Goal: Information Seeking & Learning: Compare options

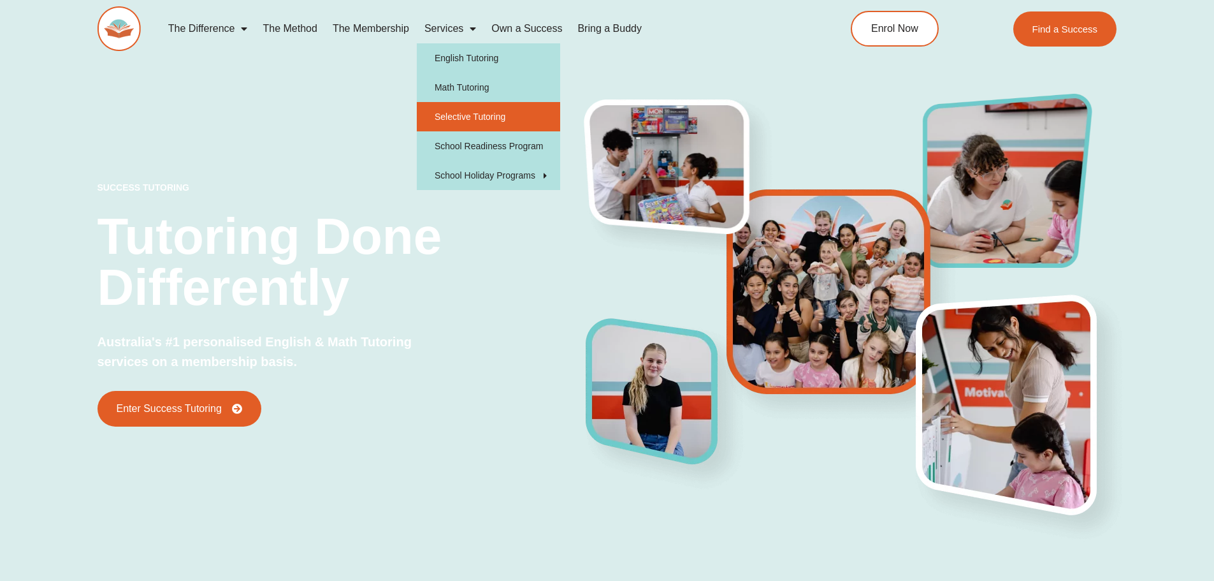
click at [456, 114] on link "Selective Tutoring" at bounding box center [488, 116] width 143 height 29
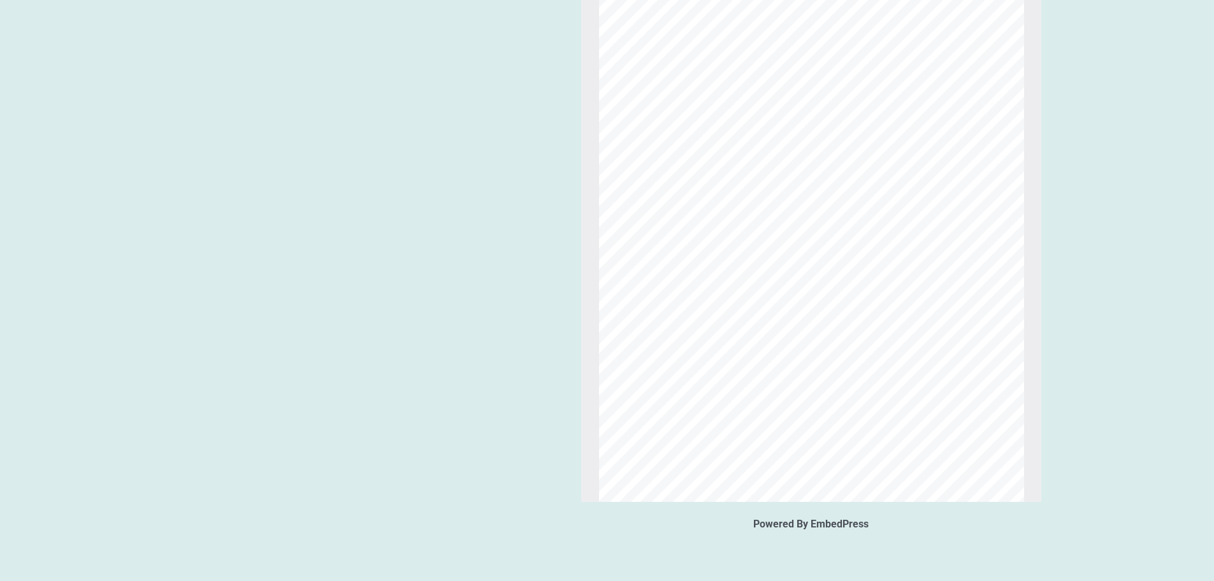
scroll to position [5997, 0]
type input "**"
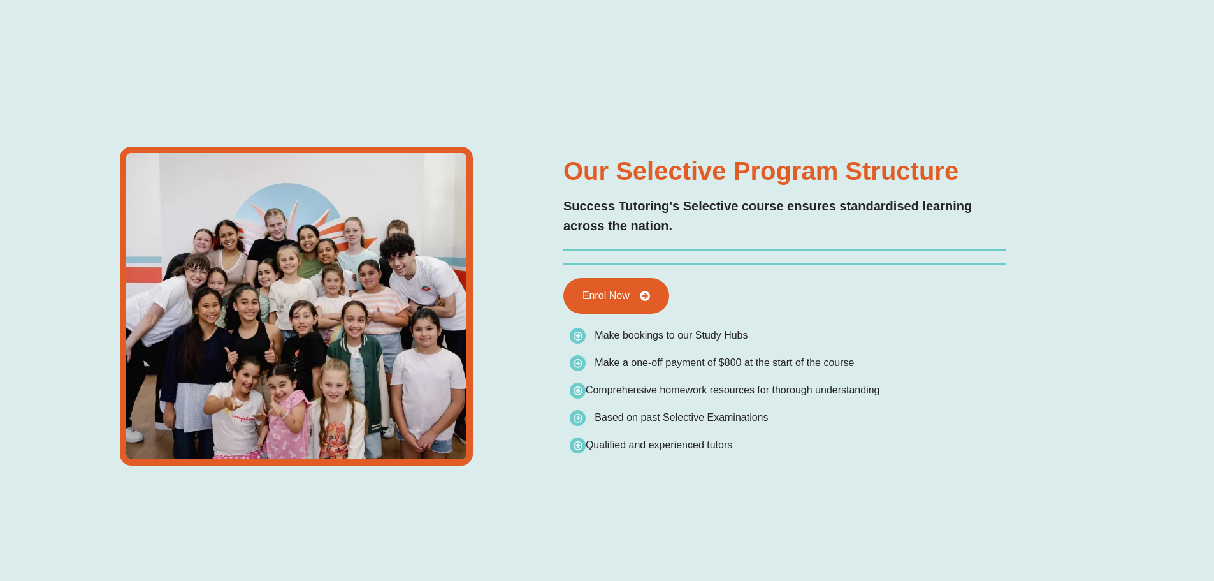
scroll to position [0, 0]
type input "*"
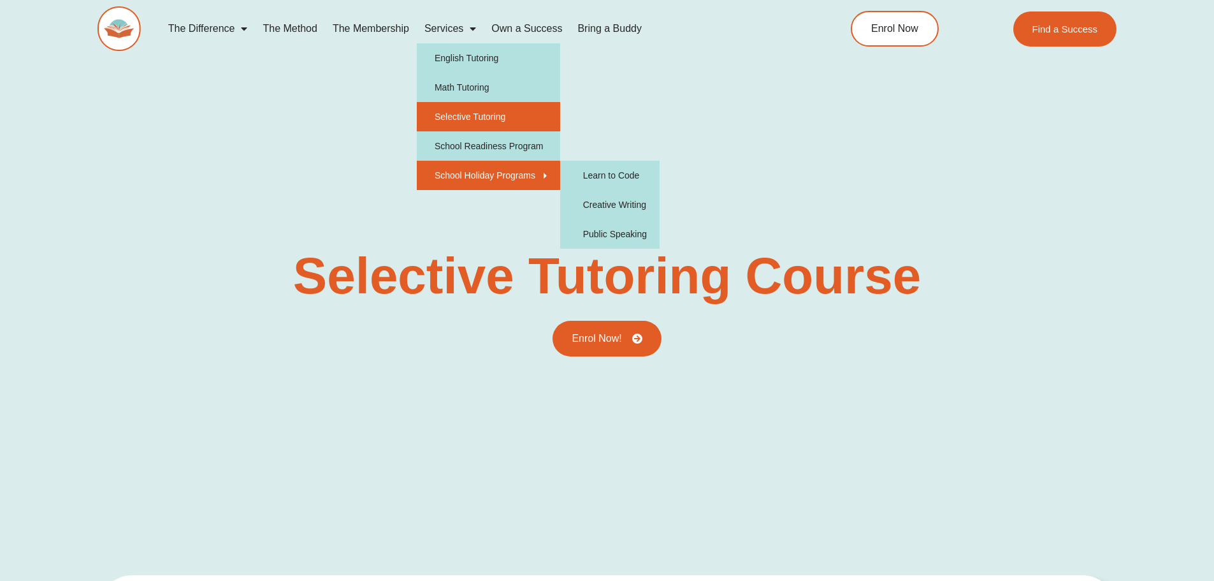
drag, startPoint x: 295, startPoint y: 172, endPoint x: 297, endPoint y: 164, distance: 8.5
click at [295, 172] on div "success tutoring Selective Tutoring Course Enrol Now!" at bounding box center [608, 239] width 1020 height 561
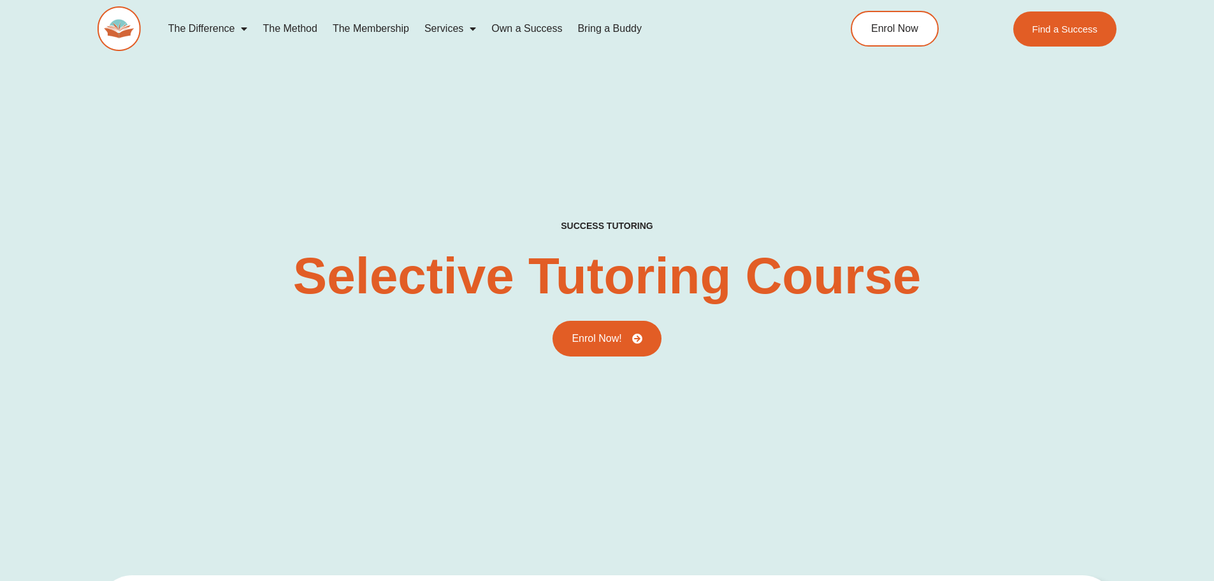
click at [359, 29] on link "The Membership" at bounding box center [371, 28] width 92 height 29
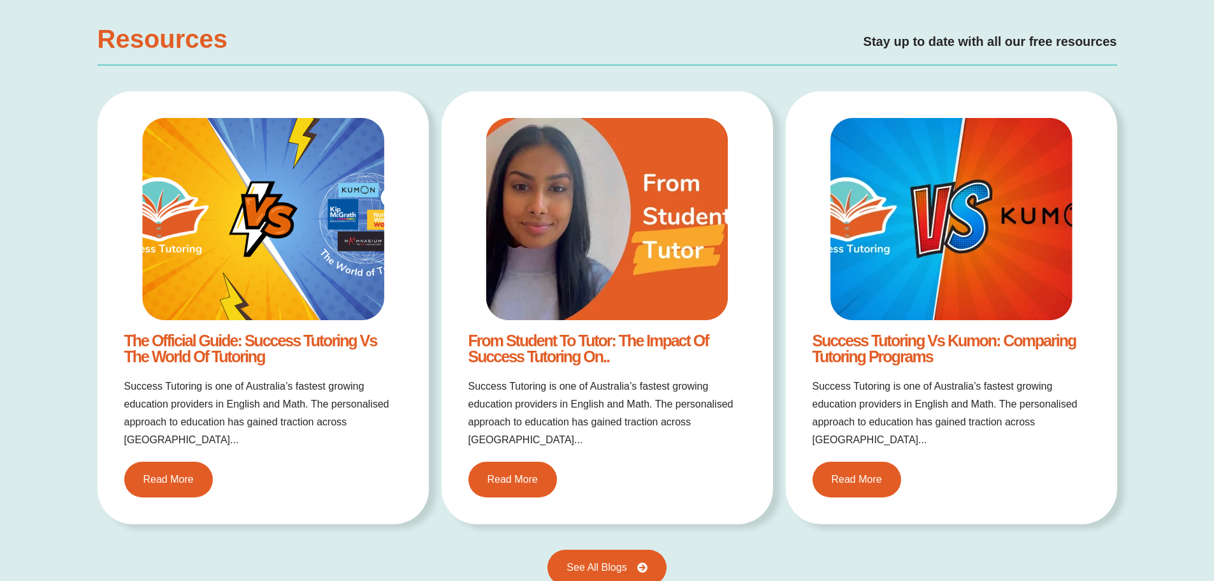
scroll to position [2611, 0]
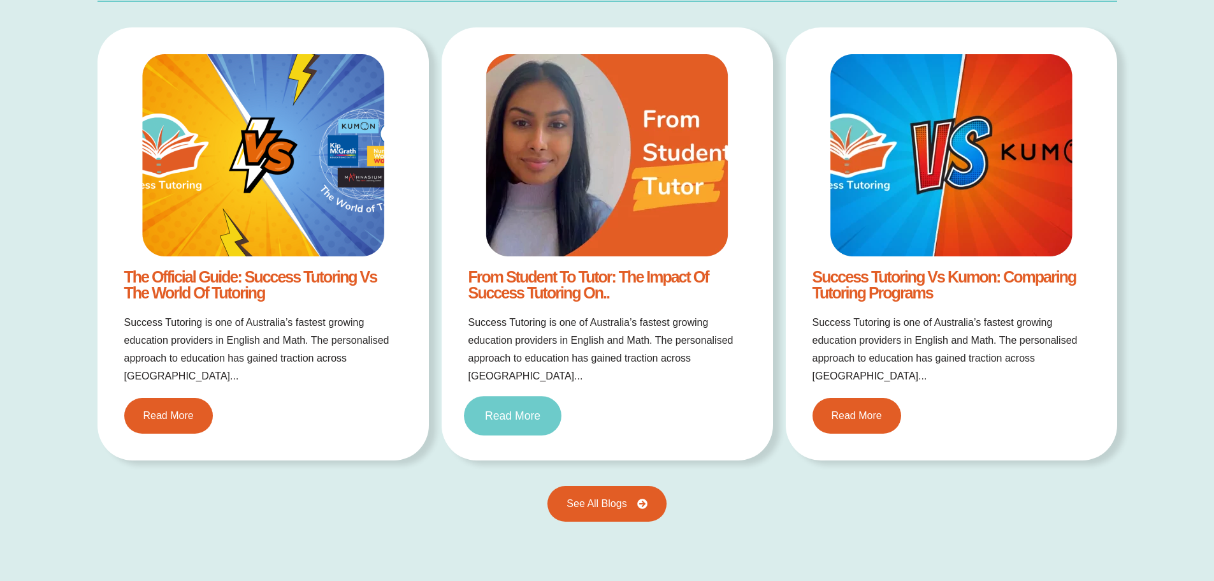
click at [540, 410] on span "Read More" at bounding box center [512, 415] width 55 height 11
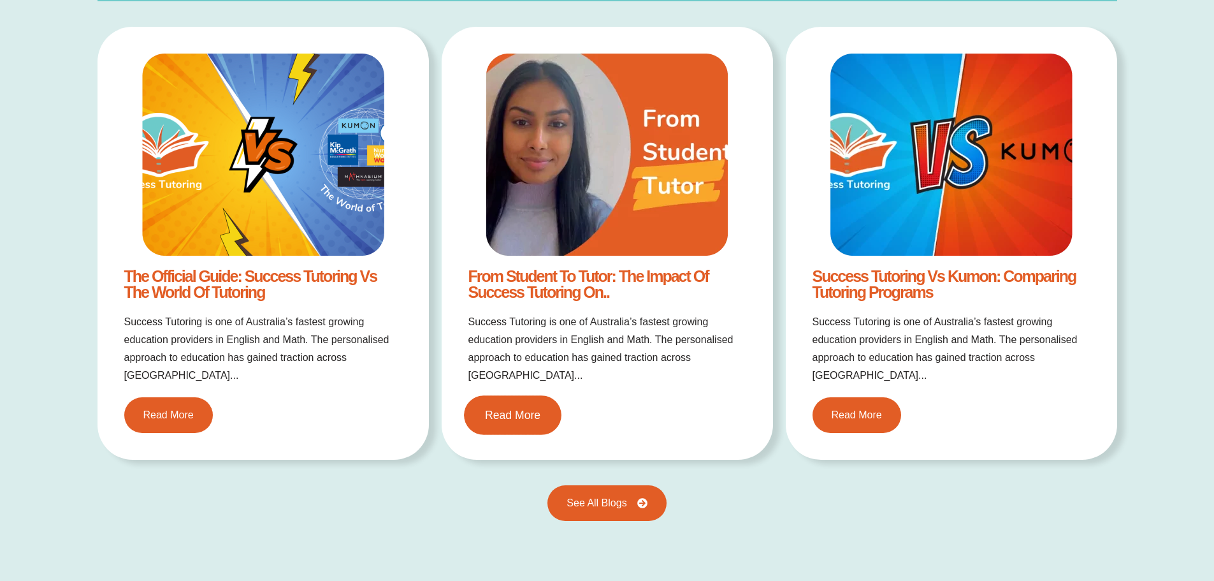
scroll to position [2547, 0]
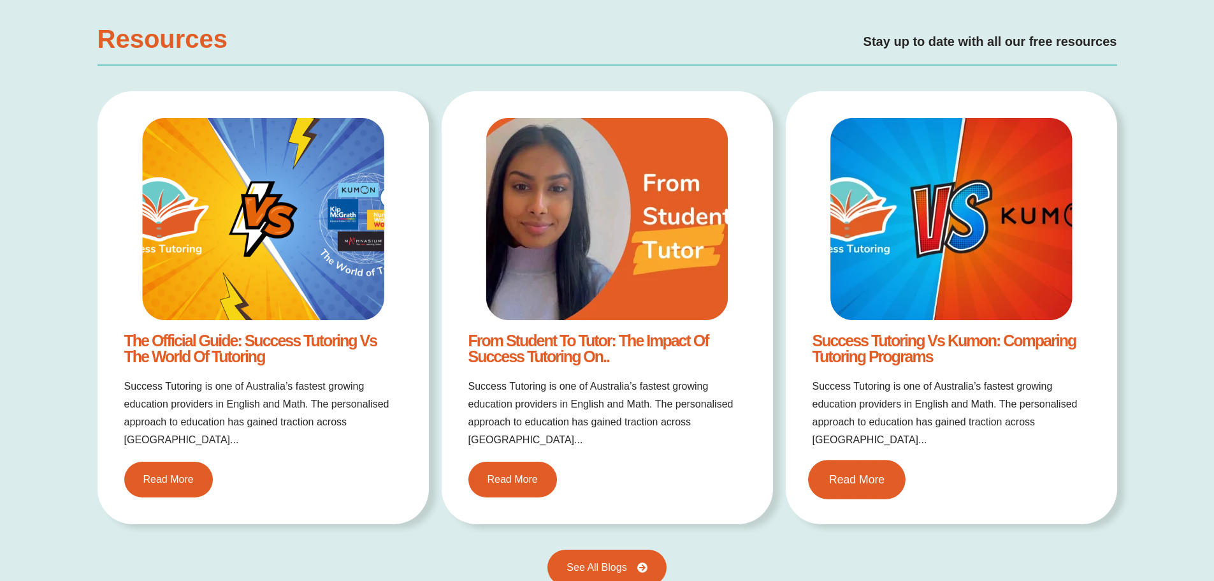
scroll to position [2547, 0]
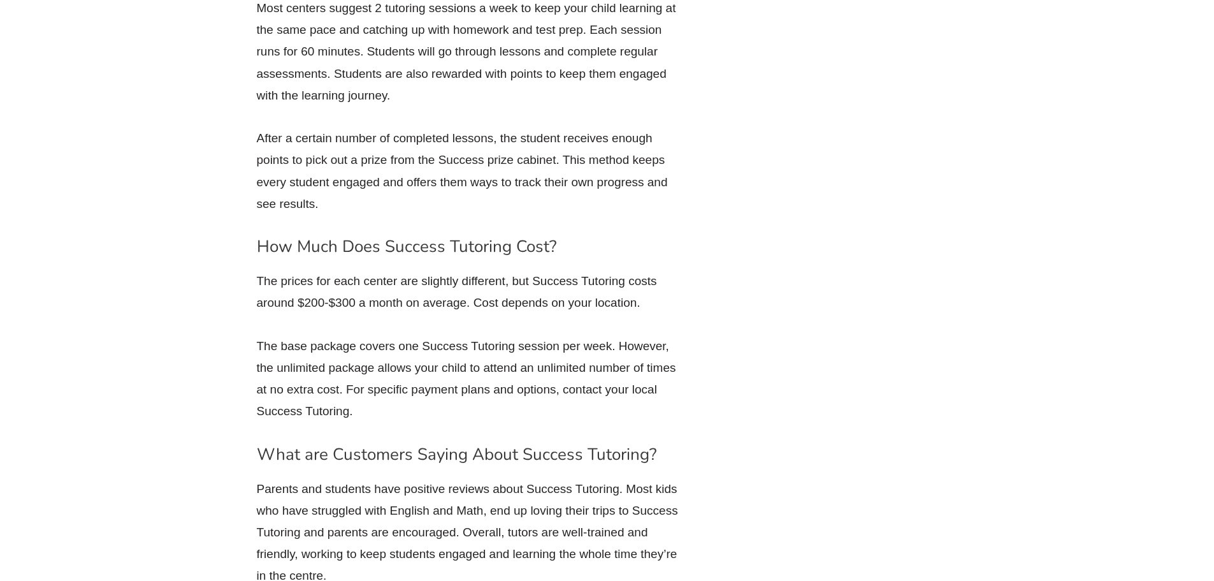
scroll to position [2421, 0]
